Goal: Find specific page/section: Find specific page/section

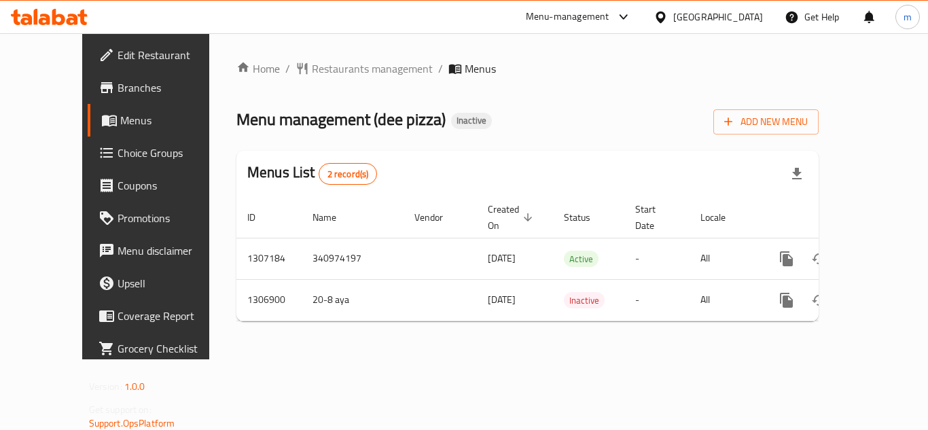
click at [49, 16] on icon at bounding box center [45, 20] width 12 height 12
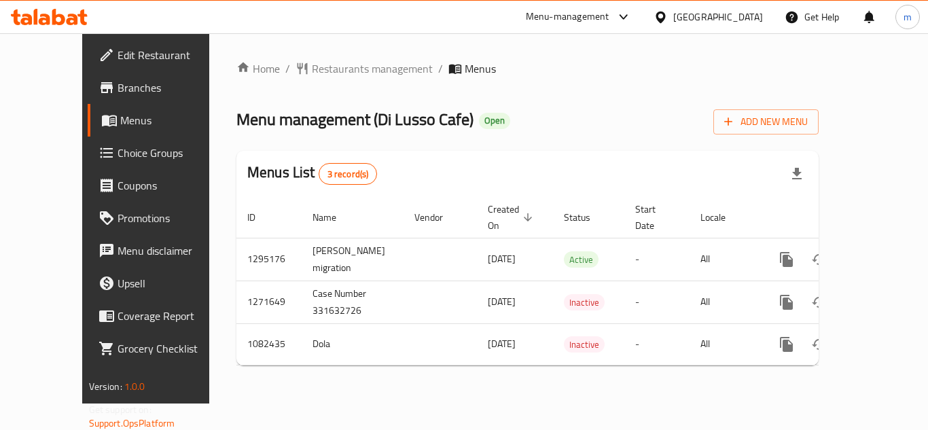
click at [48, 16] on icon at bounding box center [45, 20] width 12 height 12
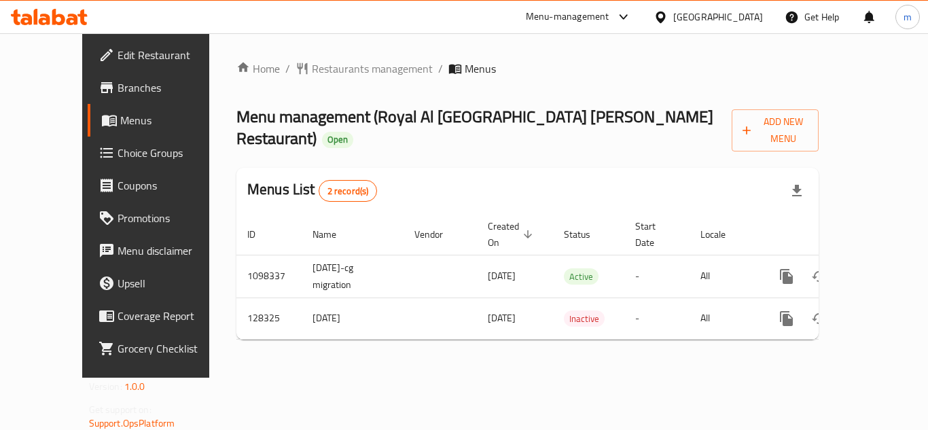
click at [67, 18] on icon at bounding box center [49, 17] width 77 height 16
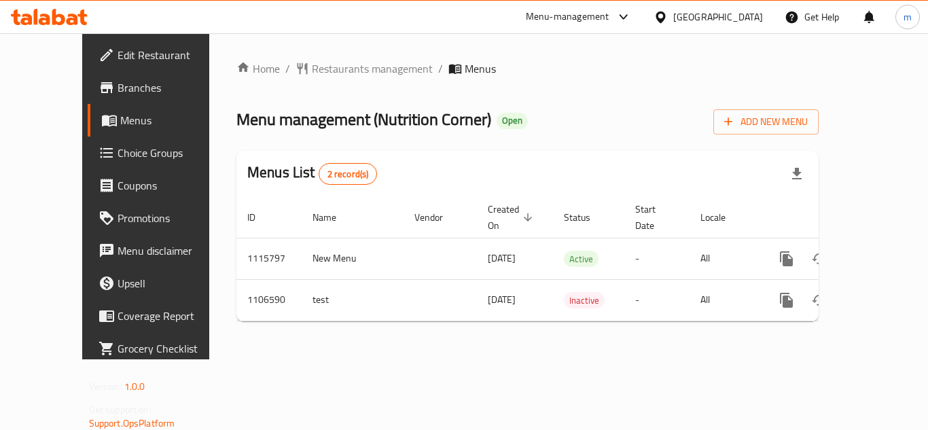
click at [60, 10] on icon at bounding box center [49, 17] width 77 height 16
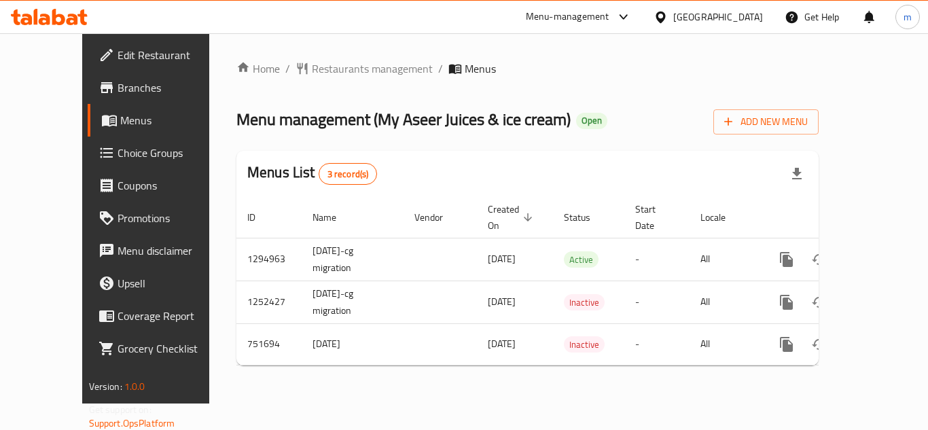
click at [117, 152] on span "Choice Groups" at bounding box center [171, 153] width 109 height 16
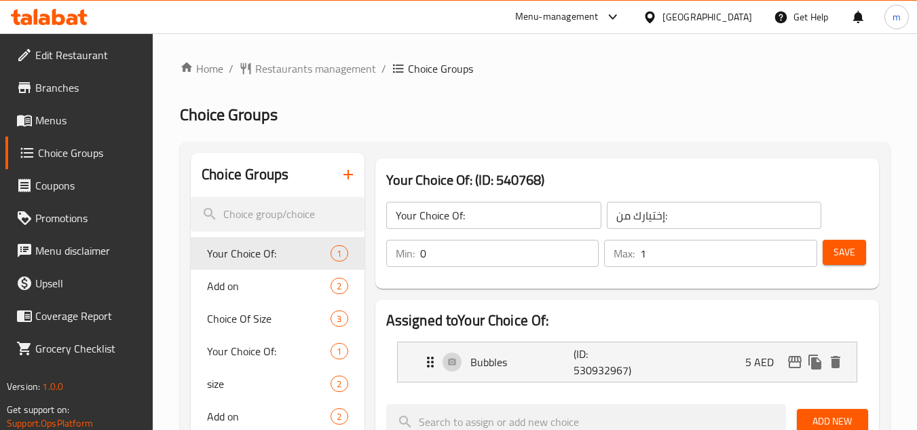
click at [283, 109] on h2 "Choice Groups" at bounding box center [535, 115] width 710 height 22
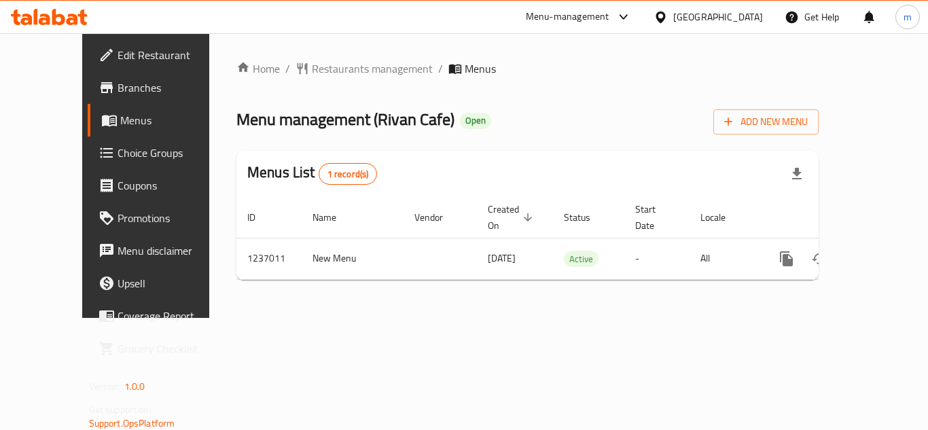
click at [52, 21] on icon at bounding box center [49, 17] width 77 height 16
click at [431, 276] on div "Home / Restaurants management / Menus Menu management ( FOOD ADDA ) Open Add Ne…" at bounding box center [527, 175] width 636 height 285
click at [83, 11] on icon at bounding box center [82, 18] width 10 height 16
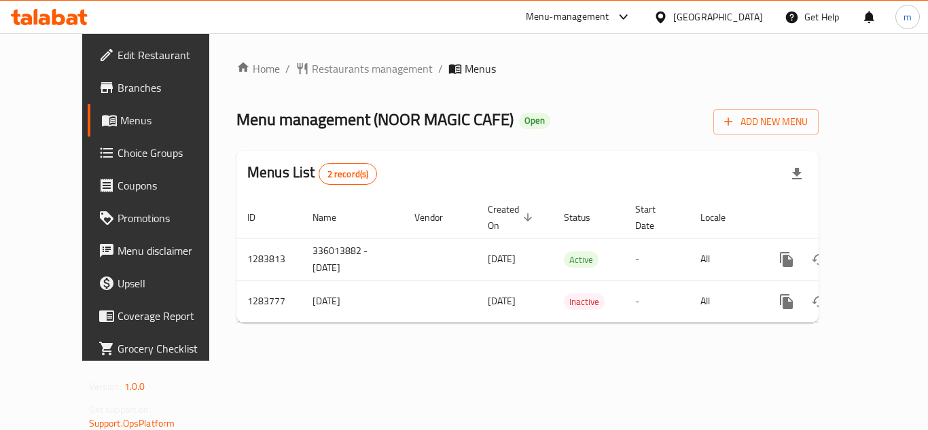
click at [19, 14] on icon at bounding box center [49, 17] width 77 height 16
